Goal: Transaction & Acquisition: Purchase product/service

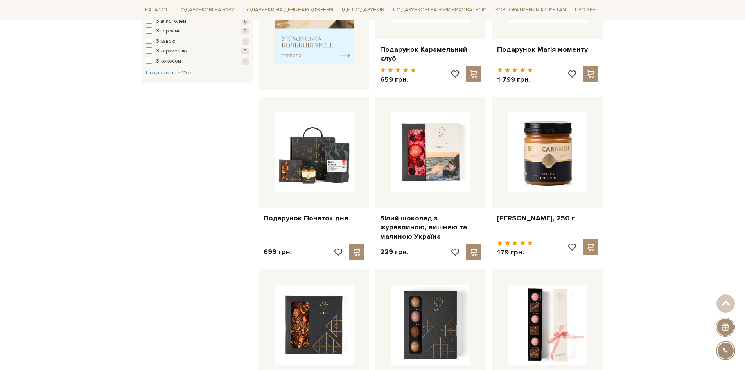
scroll to position [156, 0]
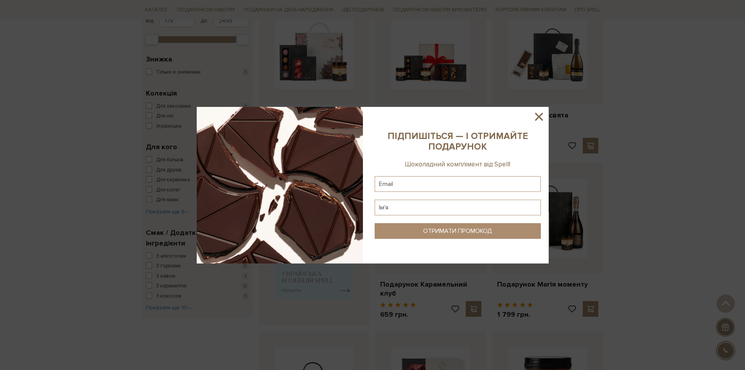
click at [542, 111] on icon at bounding box center [538, 116] width 13 height 13
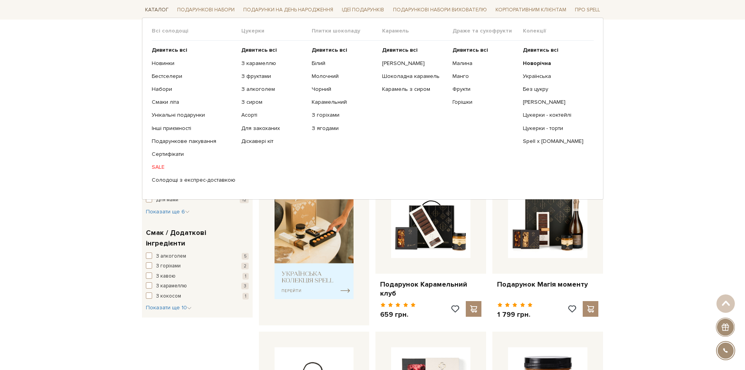
click at [154, 8] on link "Каталог" at bounding box center [157, 10] width 30 height 12
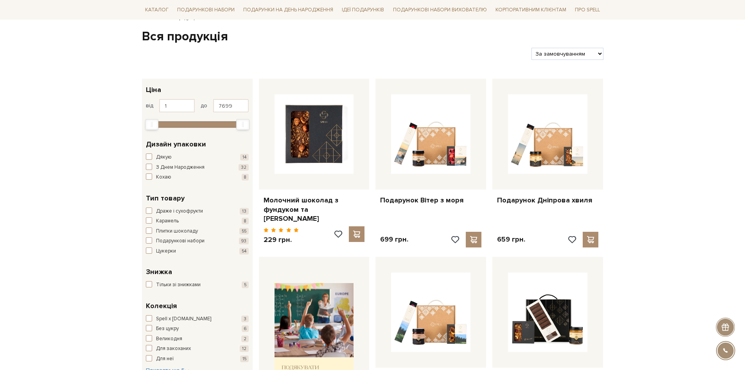
scroll to position [78, 0]
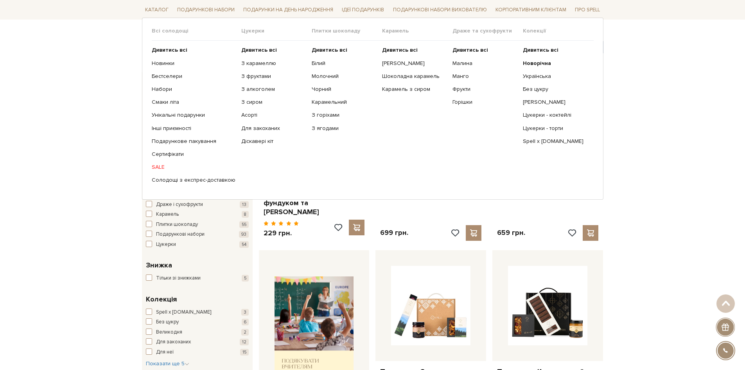
click at [155, 167] on link "SALE" at bounding box center [194, 167] width 84 height 7
